Goal: Check status: Check status

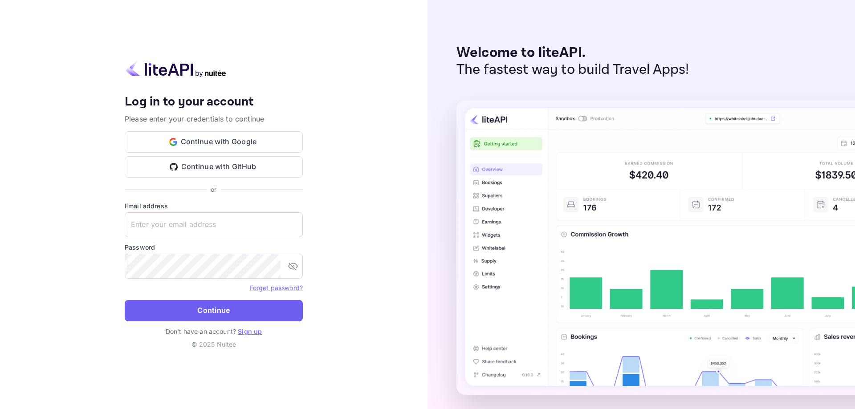
type input "[EMAIL_ADDRESS][DOMAIN_NAME]"
click at [172, 306] on button "Continue" at bounding box center [214, 310] width 178 height 21
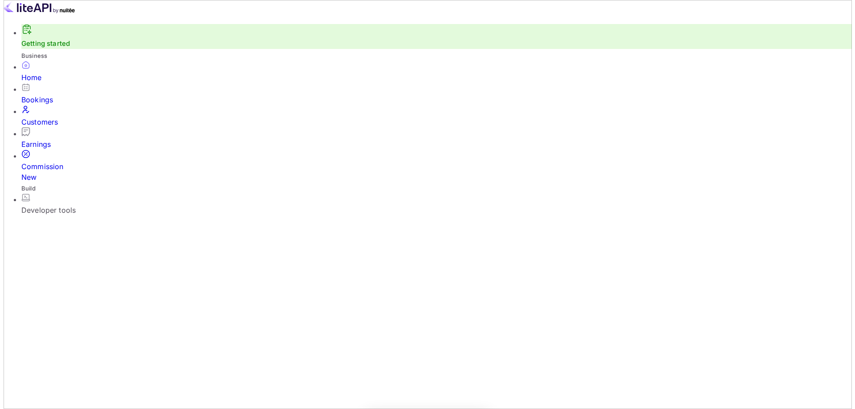
scroll to position [7, 7]
click at [44, 105] on div "Bookings" at bounding box center [433, 99] width 831 height 11
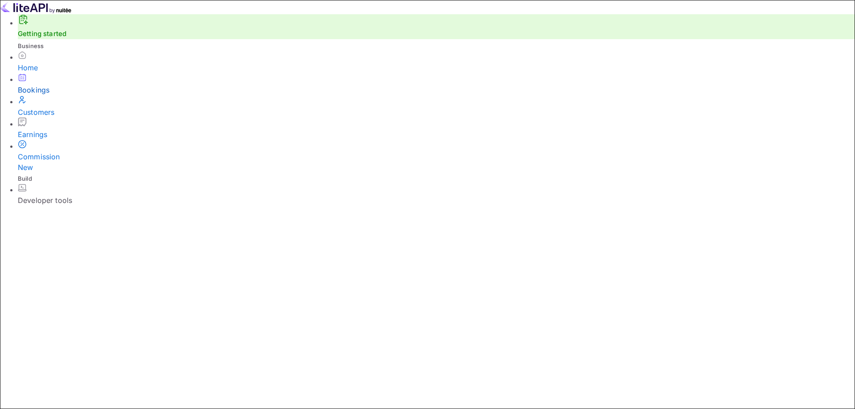
paste input "YL6rlWh3P"
type input "YL6rlWh3P"
